Goal: Book appointment/travel/reservation

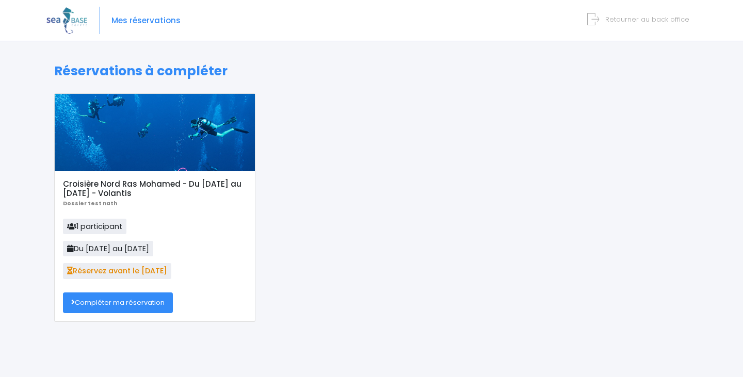
click at [126, 311] on link "Compléter ma réservation" at bounding box center [118, 303] width 110 height 21
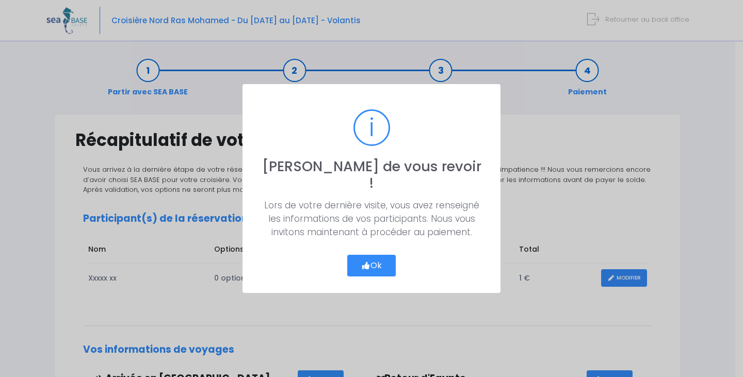
click at [354, 255] on button "Ok" at bounding box center [371, 266] width 49 height 22
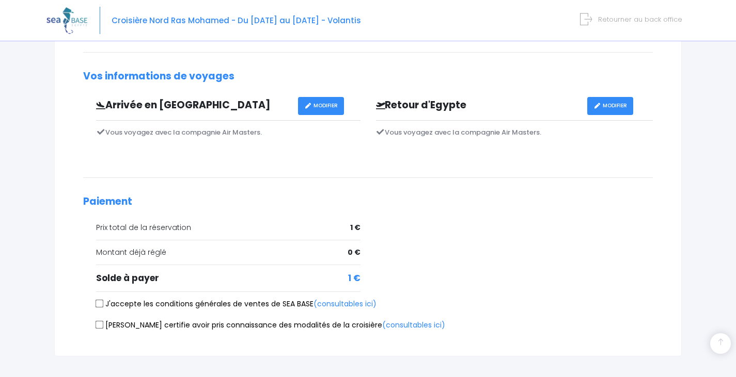
scroll to position [319, 0]
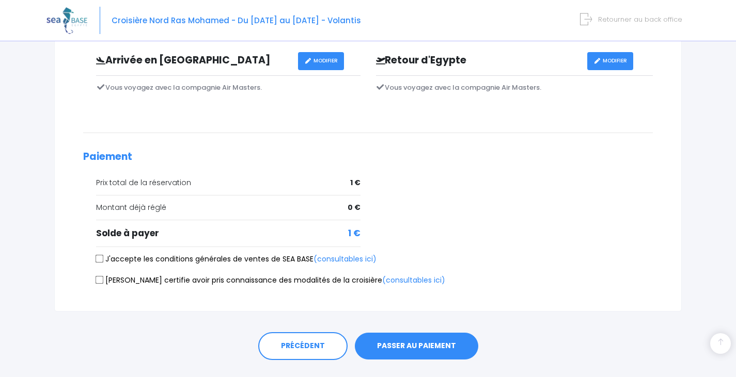
click at [439, 350] on button "PASSER AU PAIEMENT" at bounding box center [416, 346] width 123 height 27
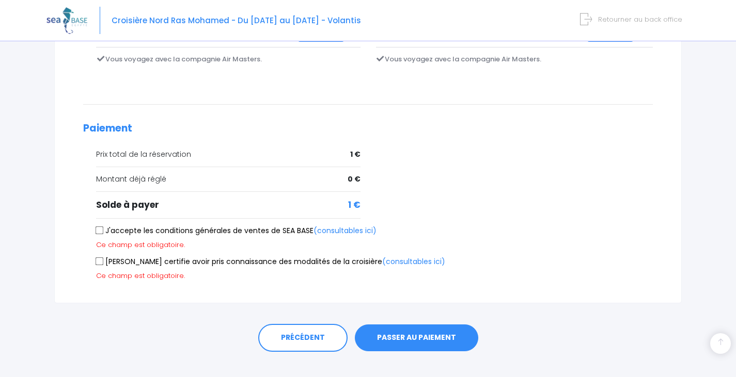
scroll to position [363, 0]
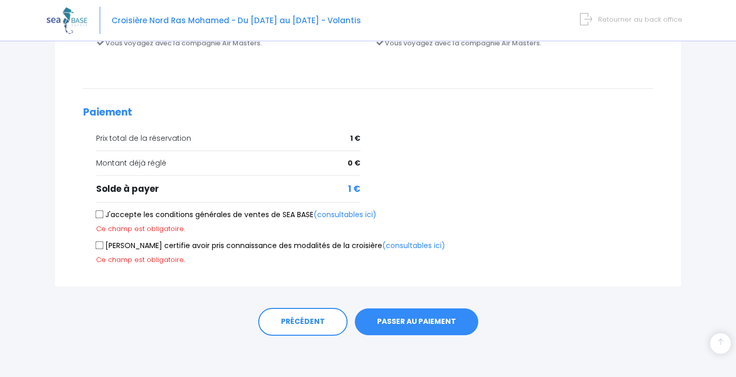
click at [291, 217] on label "J'accepte les conditions générales de ventes de SEA BASE (consultables ici)" at bounding box center [236, 215] width 280 height 11
click at [104, 217] on input "J'accepte les conditions générales de ventes de SEA BASE (consultables ici)" at bounding box center [100, 215] width 8 height 8
checkbox input "true"
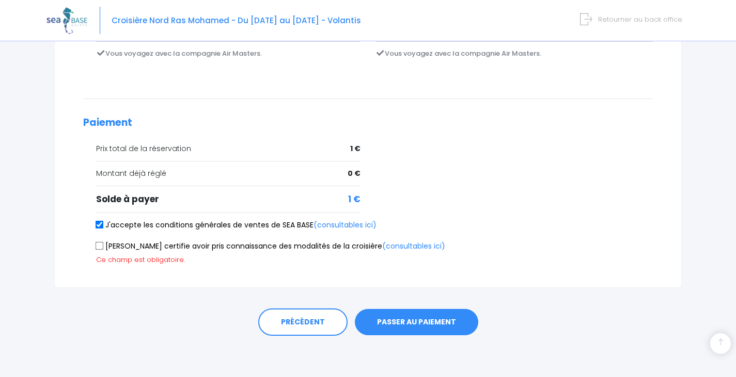
click at [280, 245] on label "Je certifie avoir pris connaissance des modalités de la croisière (consultables…" at bounding box center [270, 246] width 349 height 11
click at [104, 245] on input "Je certifie avoir pris connaissance des modalités de la croisière (consultables…" at bounding box center [100, 246] width 8 height 8
checkbox input "true"
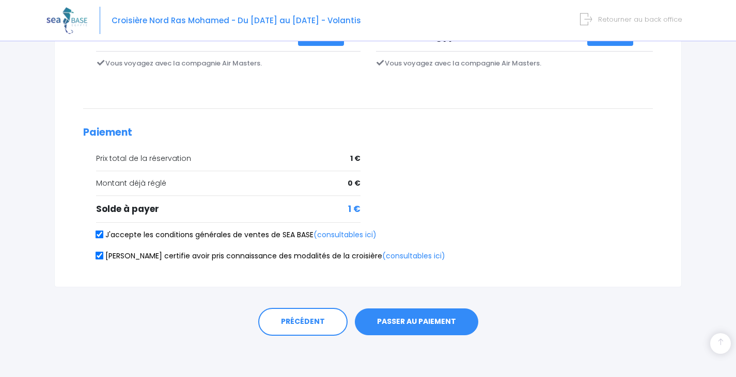
click at [401, 321] on button "PASSER AU PAIEMENT" at bounding box center [416, 322] width 123 height 27
